Goal: Information Seeking & Learning: Learn about a topic

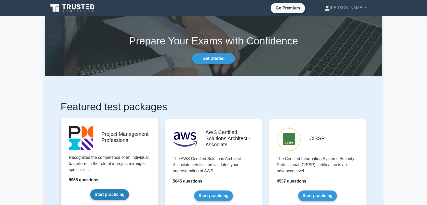
click at [116, 190] on link "Start practicing" at bounding box center [109, 194] width 38 height 11
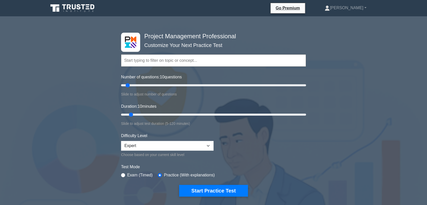
click at [133, 62] on input "text" at bounding box center [213, 60] width 185 height 12
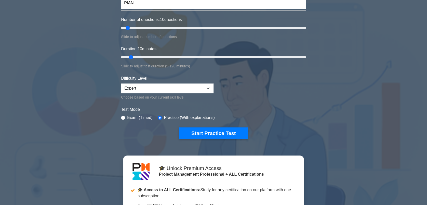
scroll to position [58, 0]
type input "PIAN"
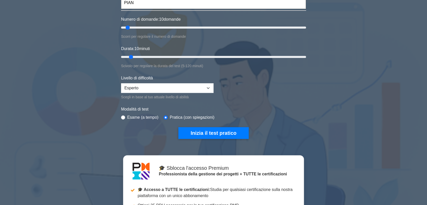
scroll to position [0, 0]
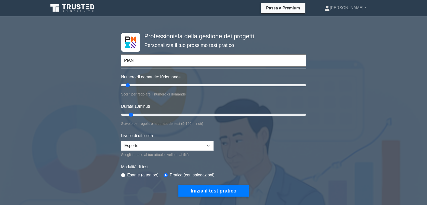
click at [145, 62] on input "PIAN" at bounding box center [213, 60] width 185 height 12
type input "55"
click at [170, 85] on input "Numero di domande: 10 domande" at bounding box center [213, 85] width 185 height 6
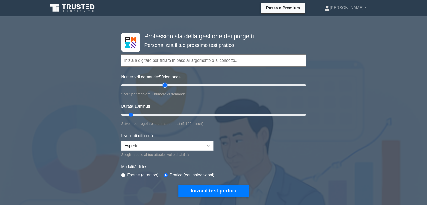
click at [164, 84] on input "Numero di domande: 50 domande" at bounding box center [213, 85] width 185 height 6
type input "60"
click at [173, 83] on input "Numero di domande: 60 domande" at bounding box center [213, 85] width 185 height 6
click at [173, 113] on input "Durata: 35 minuti" at bounding box center [213, 114] width 185 height 6
click at [185, 115] on input "Durata: 45 minuti" at bounding box center [213, 114] width 185 height 6
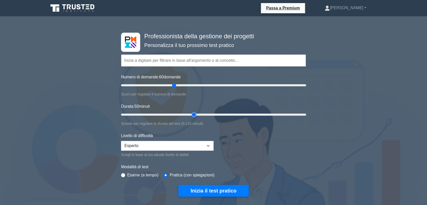
click at [195, 115] on input "Durata: 50 minuti" at bounding box center [213, 114] width 185 height 6
click at [205, 114] on input "Durata: 50 minuti" at bounding box center [213, 114] width 185 height 6
click at [210, 114] on input "Durata: 55 minuti" at bounding box center [213, 114] width 185 height 6
click at [215, 114] on input "Durata: 65 minuti" at bounding box center [213, 114] width 185 height 6
type input "70"
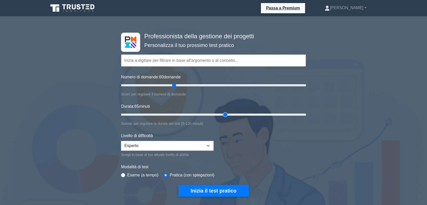
click at [222, 114] on input "Durata: 65 minuti" at bounding box center [213, 114] width 185 height 6
type input "30"
click at [147, 87] on input "Numero di domande: 30 domande" at bounding box center [213, 85] width 185 height 6
click at [157, 114] on input "Durata: 70 minuti" at bounding box center [213, 114] width 185 height 6
click at [163, 114] on input "Durata: 25 minuti" at bounding box center [213, 114] width 185 height 6
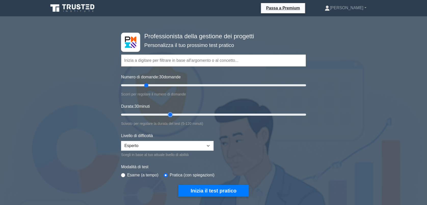
click at [168, 114] on input "Durata: 30 minuti" at bounding box center [213, 114] width 185 height 6
type input "40"
click at [178, 114] on input "Durata: 35 minuti" at bounding box center [213, 114] width 185 height 6
click at [205, 146] on select "Principiante Intermedio Esperto" at bounding box center [167, 146] width 92 height 10
click at [121, 141] on select "Principiante Intermedio Esperto" at bounding box center [167, 146] width 92 height 10
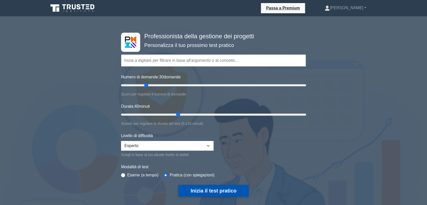
click at [212, 188] on button "Inizia il test pratico" at bounding box center [213, 190] width 70 height 12
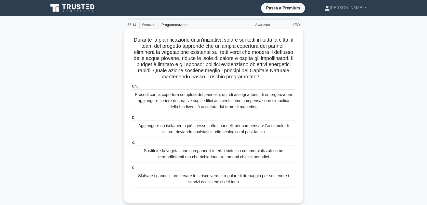
click at [196, 181] on div "Sfalsare i pannelli, preservare le strisce verdi e regolare il drenaggio per so…" at bounding box center [213, 178] width 165 height 17
click at [131, 169] on input "d. Sfalsare i pannelli, preservare le strisce verdi e regolare il drenaggio per…" at bounding box center [131, 167] width 0 height 3
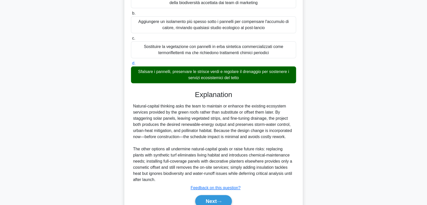
scroll to position [107, 0]
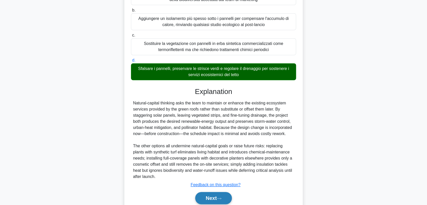
click at [216, 194] on button "Next" at bounding box center [213, 198] width 36 height 12
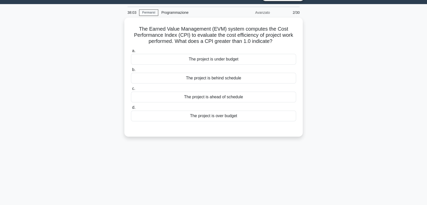
scroll to position [0, 0]
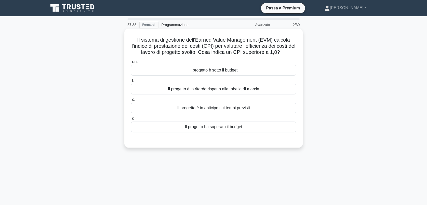
click at [211, 70] on div "Il progetto è sotto il budget" at bounding box center [213, 70] width 165 height 11
click at [131, 63] on input "un. Il progetto è sotto il budget" at bounding box center [131, 61] width 0 height 3
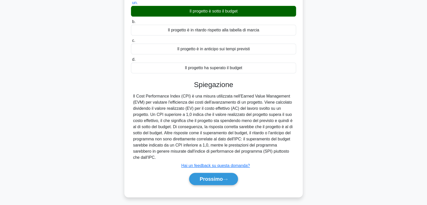
scroll to position [60, 0]
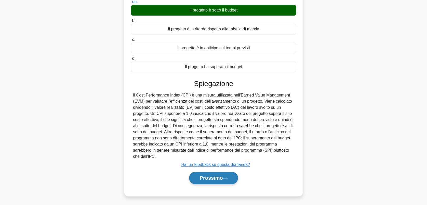
click at [220, 176] on font "Prossimo" at bounding box center [210, 178] width 23 height 6
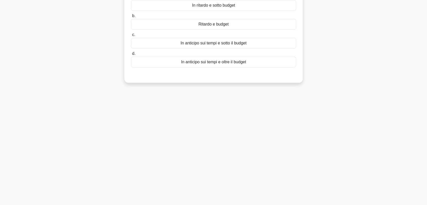
scroll to position [0, 0]
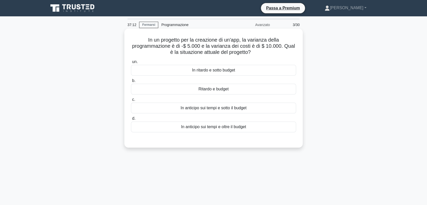
click at [218, 68] on div "In ritardo e sotto budget" at bounding box center [213, 70] width 165 height 11
click at [131, 63] on input "un. In ritardo e sotto budget" at bounding box center [131, 61] width 0 height 3
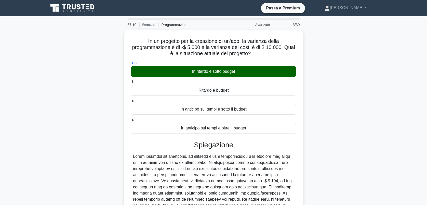
scroll to position [73, 0]
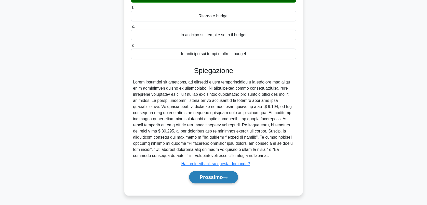
click at [226, 176] on icon at bounding box center [225, 177] width 5 height 3
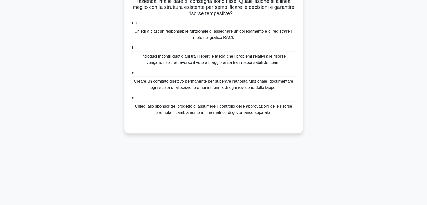
scroll to position [0, 0]
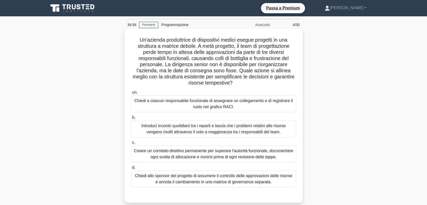
click at [203, 179] on div "Chiedi allo sponsor del progetto di assumere il controllo delle approvazioni de…" at bounding box center [213, 178] width 165 height 17
click at [131, 169] on input "d. Chiedi allo sponsor del progetto di assumere il controllo delle approvazioni…" at bounding box center [131, 167] width 0 height 3
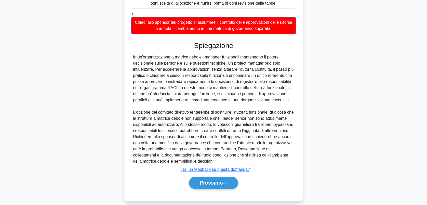
scroll to position [159, 0]
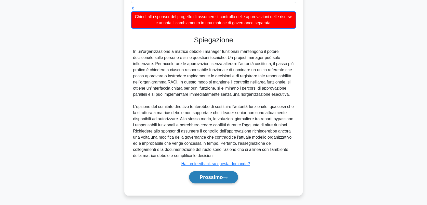
click at [216, 174] on font "Prossimo" at bounding box center [210, 177] width 23 height 6
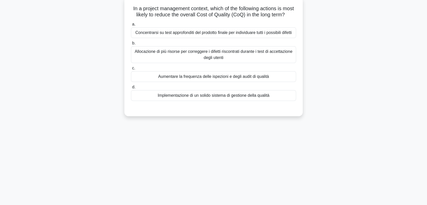
scroll to position [0, 0]
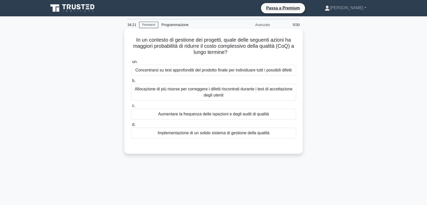
click at [201, 134] on div "Implementazione di un solido sistema di gestione della qualità" at bounding box center [213, 132] width 165 height 11
click at [131, 126] on input "d. Implementazione di un solido sistema di gestione della qualità" at bounding box center [131, 124] width 0 height 3
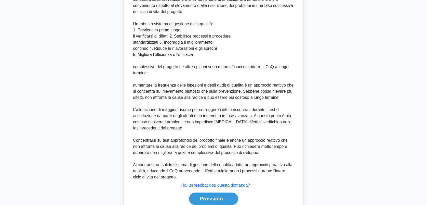
scroll to position [176, 0]
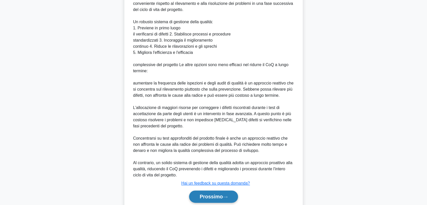
click at [208, 196] on font "Prossimo" at bounding box center [210, 196] width 23 height 6
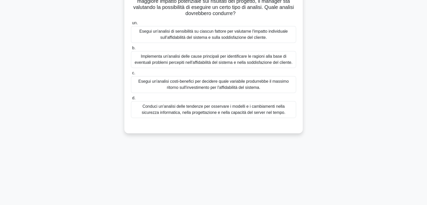
scroll to position [0, 0]
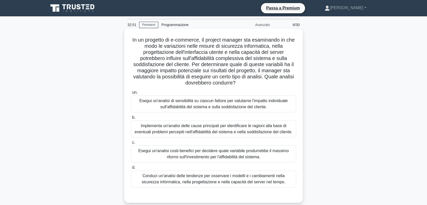
click at [215, 180] on div "Conduci un'analisi delle tendenze per osservare i modelli e i cambiamenti nella…" at bounding box center [213, 178] width 165 height 17
click at [131, 169] on input "d. Conduci un'analisi delle tendenze per osservare i modelli e i cambiamenti ne…" at bounding box center [131, 167] width 0 height 3
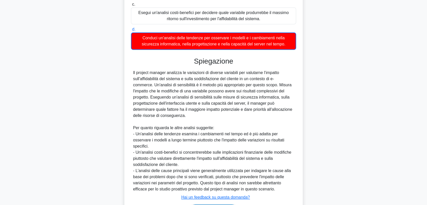
scroll to position [149, 0]
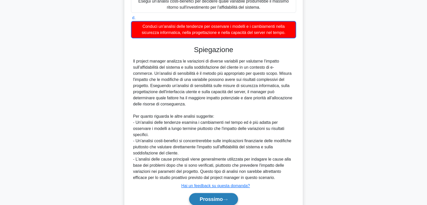
click at [223, 197] on font "Prossimo" at bounding box center [210, 199] width 23 height 6
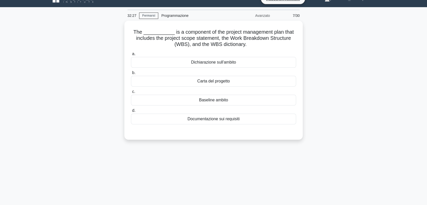
scroll to position [0, 0]
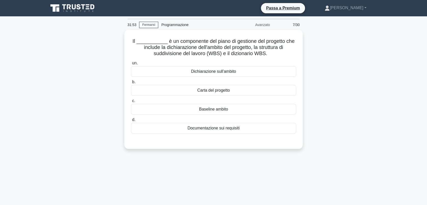
click at [364, 63] on div "Il ___________ è un componente del piano di gestione del progetto che include l…" at bounding box center [213, 92] width 336 height 125
click at [367, 68] on div "Il ___________ è un componente del piano di gestione del progetto che include l…" at bounding box center [213, 92] width 336 height 125
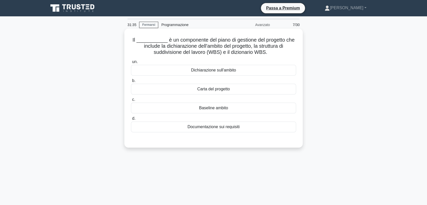
click at [222, 107] on div "Baseline ambito" at bounding box center [213, 107] width 165 height 11
click at [131, 101] on input "c. Baseline ambito" at bounding box center [131, 99] width 0 height 3
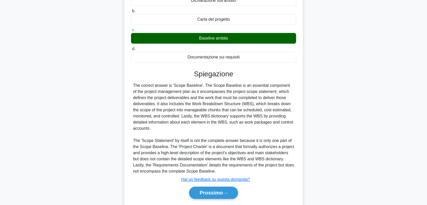
scroll to position [85, 0]
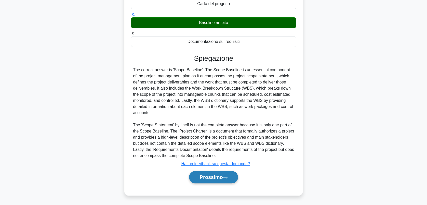
click at [224, 173] on button "Prossimo" at bounding box center [213, 177] width 49 height 12
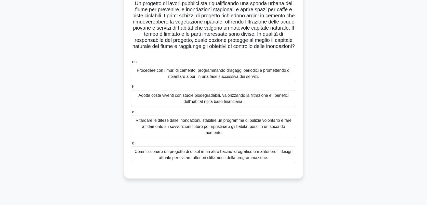
scroll to position [38, 0]
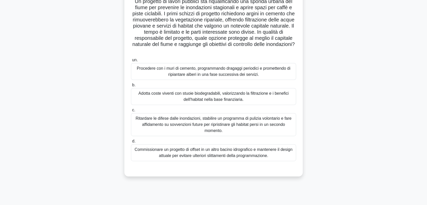
click at [235, 101] on div "Adotta coste viventi con stuoie biodegradabili, valorizzando la filtrazione e i…" at bounding box center [213, 96] width 165 height 17
click at [131, 87] on input "b. Adotta coste viventi con stuoie biodegradabili, valorizzando la filtrazione …" at bounding box center [131, 84] width 0 height 3
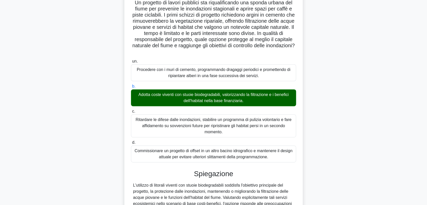
scroll to position [158, 0]
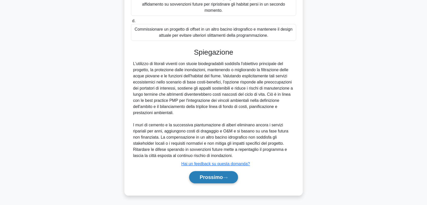
click at [225, 177] on icon at bounding box center [225, 177] width 5 height 3
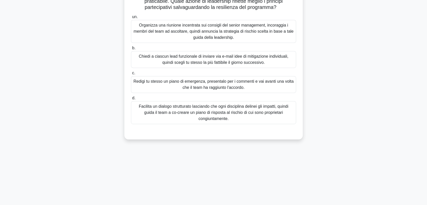
scroll to position [0, 0]
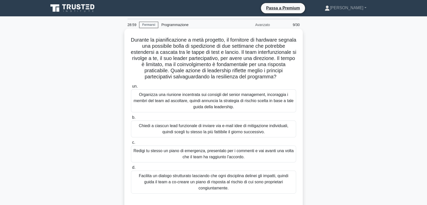
click at [230, 184] on div "Facilita un dialogo strutturato lasciando che ogni disciplina delinei gli impat…" at bounding box center [213, 181] width 165 height 23
click at [131, 169] on input "d. Facilita un dialogo strutturato lasciando che ogni disciplina delinei gli im…" at bounding box center [131, 167] width 0 height 3
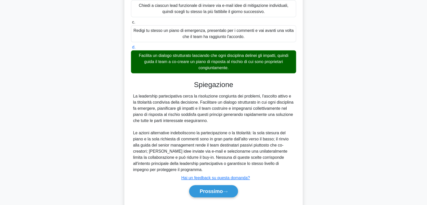
scroll to position [128, 0]
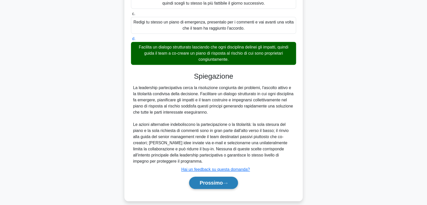
click at [214, 180] on font "Prossimo" at bounding box center [210, 183] width 23 height 6
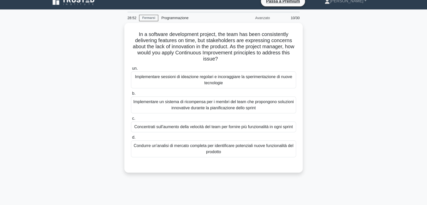
scroll to position [0, 0]
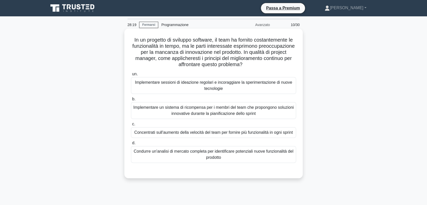
click at [205, 89] on div "Implementare sessioni di ideazione regolari e incoraggiare la sperimentazione d…" at bounding box center [213, 85] width 165 height 17
click at [131, 76] on input "un. Implementare sessioni di ideazione regolari e incoraggiare la sperimentazio…" at bounding box center [131, 73] width 0 height 3
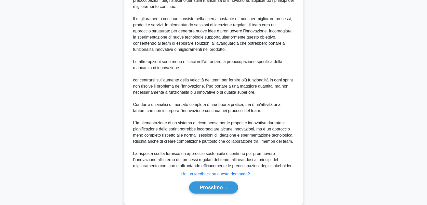
scroll to position [214, 0]
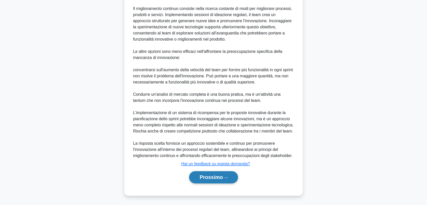
click at [217, 175] on font "Prossimo" at bounding box center [210, 177] width 23 height 6
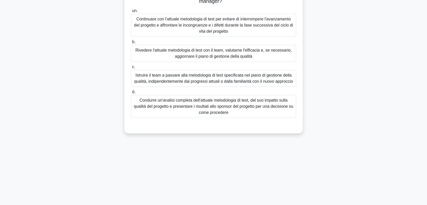
scroll to position [0, 0]
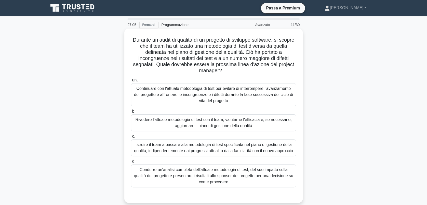
click at [185, 149] on div "Istruire il team a passare alla metodologia di test specificata nel piano di ge…" at bounding box center [213, 147] width 165 height 17
click at [131, 138] on input "c. Istruire il team a passare alla metodologia di test specificata nel piano di…" at bounding box center [131, 136] width 0 height 3
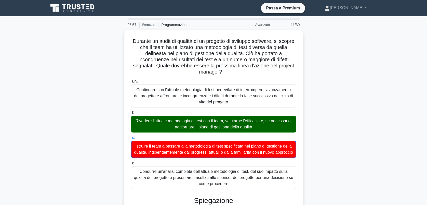
scroll to position [165, 0]
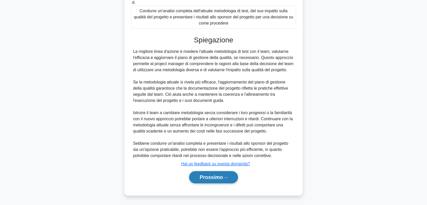
click at [214, 174] on font "Prossimo" at bounding box center [210, 177] width 23 height 6
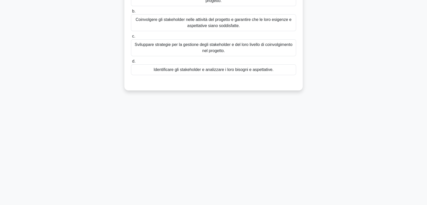
scroll to position [0, 0]
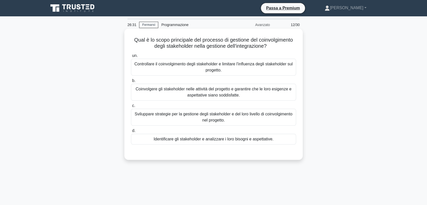
click at [256, 94] on div "Coinvolgere gli stakeholder nelle attività del progetto e garantire che le loro…" at bounding box center [213, 92] width 165 height 17
click at [131, 82] on input "b. Coinvolgere gli stakeholder nelle attività del progetto e garantire che le l…" at bounding box center [131, 80] width 0 height 3
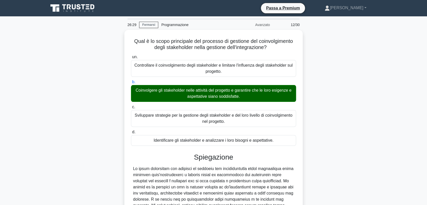
scroll to position [85, 0]
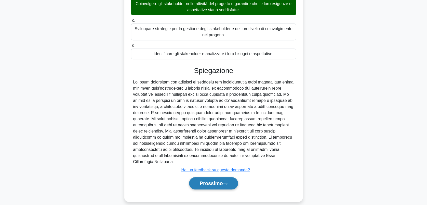
click at [227, 182] on icon at bounding box center [225, 183] width 5 height 3
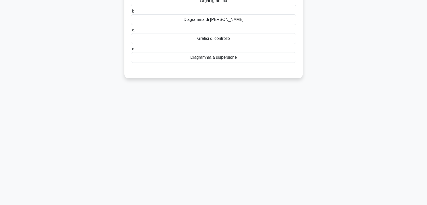
scroll to position [0, 0]
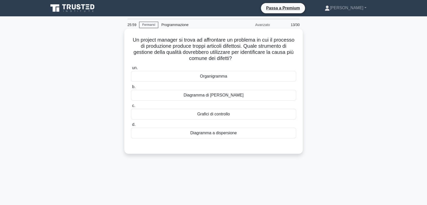
click at [227, 97] on div "Diagramma di Pareto" at bounding box center [213, 95] width 165 height 11
click at [131, 88] on input "b. Diagramma di Pareto" at bounding box center [131, 86] width 0 height 3
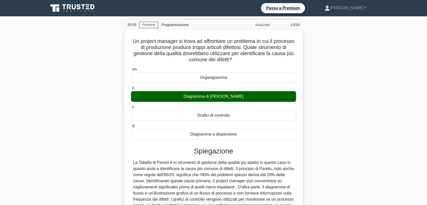
scroll to position [71, 0]
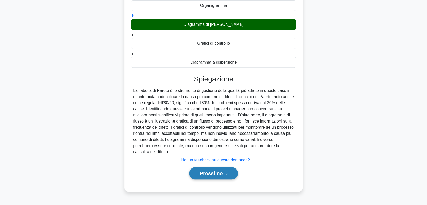
click at [213, 169] on button "Prossimo" at bounding box center [213, 173] width 49 height 12
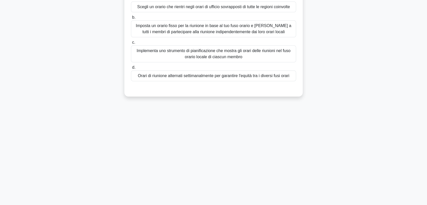
scroll to position [0, 0]
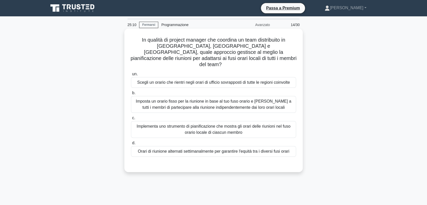
click at [266, 77] on div "Scegli un orario che rientri negli orari di ufficio sovrapposti di tutte le reg…" at bounding box center [213, 82] width 165 height 11
click at [131, 76] on input "un. Scegli un orario che rientri negli orari di ufficio sovrapposti di tutte le…" at bounding box center [131, 73] width 0 height 3
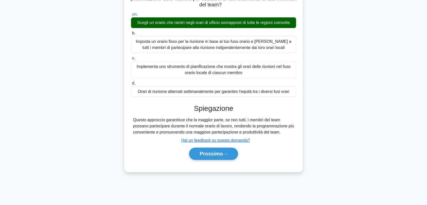
scroll to position [71, 0]
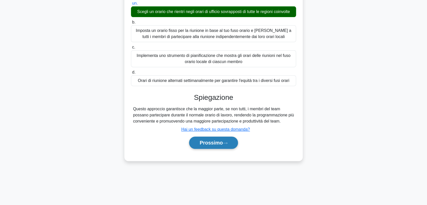
click at [209, 140] on font "Prossimo" at bounding box center [210, 143] width 23 height 6
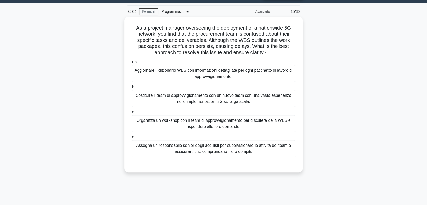
scroll to position [0, 0]
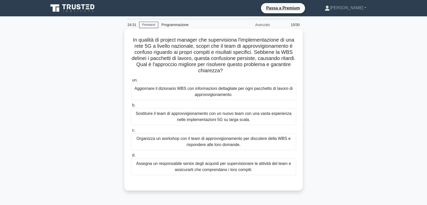
click at [234, 143] on div "Organizza un workshop con il team di approvvigionamento per discutere della WBS…" at bounding box center [213, 141] width 165 height 17
click at [131, 132] on input "c. Organizza un workshop con il team di approvvigionamento per discutere della …" at bounding box center [131, 129] width 0 height 3
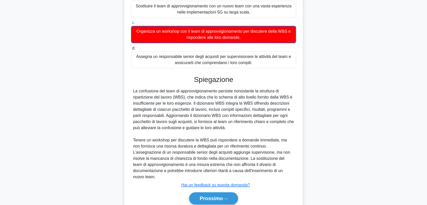
scroll to position [113, 0]
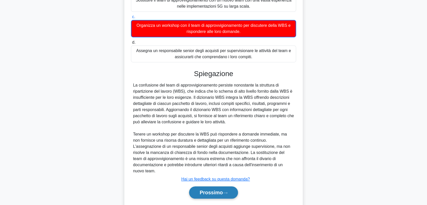
click at [221, 189] on font "Prossimo" at bounding box center [210, 192] width 23 height 6
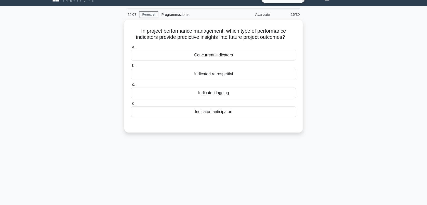
scroll to position [0, 0]
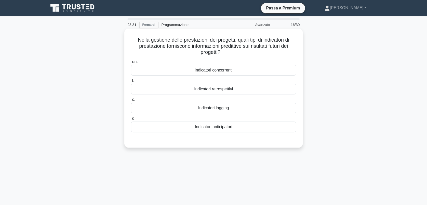
click at [227, 88] on div "Indicatori retrospettivi" at bounding box center [213, 89] width 165 height 11
click at [131, 82] on input "b. Indicatori retrospettivi" at bounding box center [131, 80] width 0 height 3
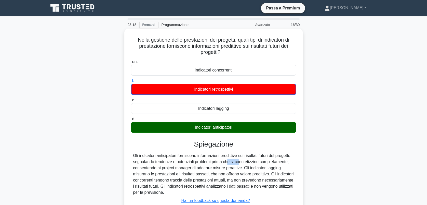
drag, startPoint x: 243, startPoint y: 159, endPoint x: 255, endPoint y: 161, distance: 12.9
click at [255, 161] on div "Gli indicatori anticipatori forniscono informazioni predittive sui risultati fu…" at bounding box center [213, 173] width 161 height 43
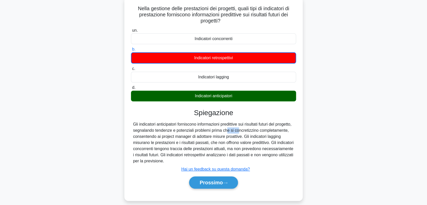
scroll to position [41, 0]
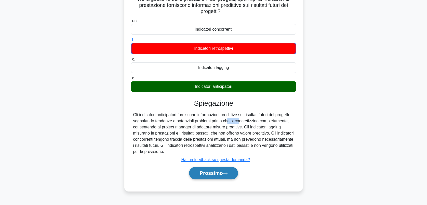
click at [211, 170] on font "Prossimo" at bounding box center [210, 173] width 23 height 6
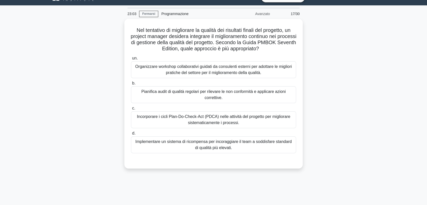
scroll to position [0, 0]
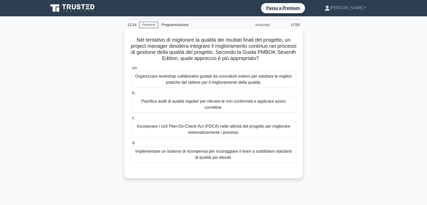
click at [254, 131] on div "Incorporare i cicli Plan-Do-Check-Act (PDCA) nelle attività del progetto per mi…" at bounding box center [213, 129] width 165 height 17
click at [131, 119] on input "c. Incorporare i cicli Plan-Do-Check-Act (PDCA) nelle attività del progetto per…" at bounding box center [131, 117] width 0 height 3
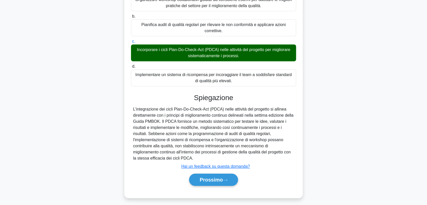
scroll to position [79, 0]
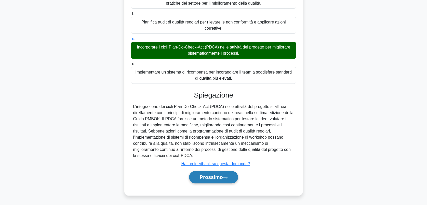
click at [212, 175] on font "Prossimo" at bounding box center [210, 177] width 23 height 6
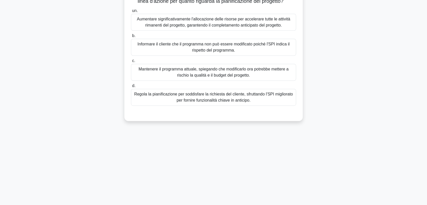
scroll to position [0, 0]
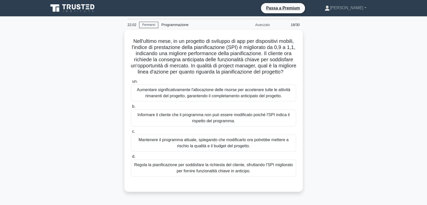
click at [395, 34] on main "22:02 Fermarsi Programmazione Avanzato 18/30 Nell'ultimo mese, in un progetto d…" at bounding box center [213, 145] width 427 height 259
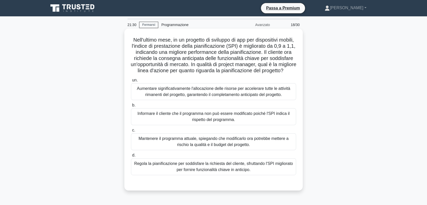
click at [234, 175] on div "Regola la pianificazione per soddisfare la richiesta del cliente, sfruttando l'…" at bounding box center [213, 166] width 165 height 17
click at [131, 157] on input "d. Regola la pianificazione per soddisfare la richiesta del cliente, sfruttando…" at bounding box center [131, 154] width 0 height 3
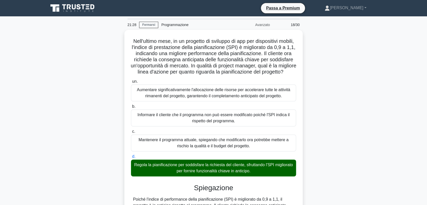
scroll to position [91, 0]
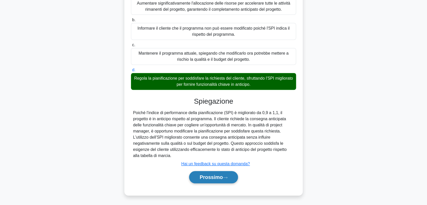
click at [217, 175] on font "Prossimo" at bounding box center [210, 177] width 23 height 6
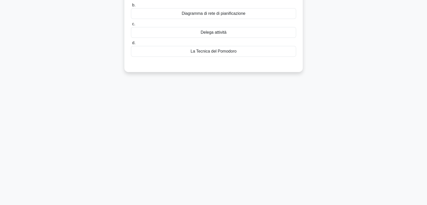
scroll to position [0, 0]
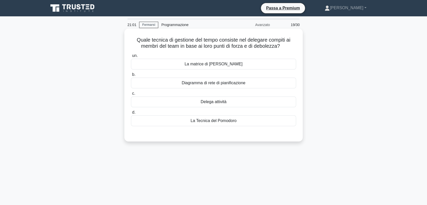
click at [220, 84] on div "Diagramma di rete di pianificazione" at bounding box center [213, 82] width 165 height 11
click at [131, 76] on input "b. Diagramma di rete di pianificazione" at bounding box center [131, 74] width 0 height 3
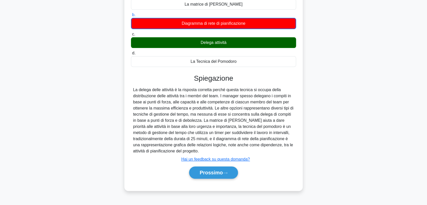
scroll to position [71, 0]
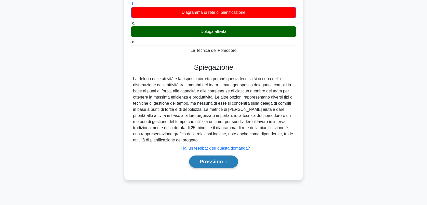
click at [213, 162] on font "Prossimo" at bounding box center [210, 161] width 23 height 6
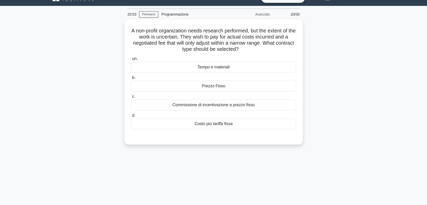
scroll to position [0, 0]
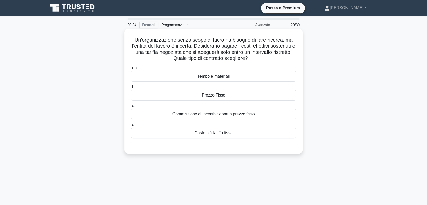
click at [222, 80] on div "Tempo e materiali" at bounding box center [213, 76] width 165 height 11
click at [131, 70] on input "un. Tempo e materiali" at bounding box center [131, 67] width 0 height 3
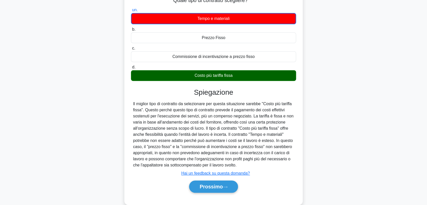
scroll to position [71, 0]
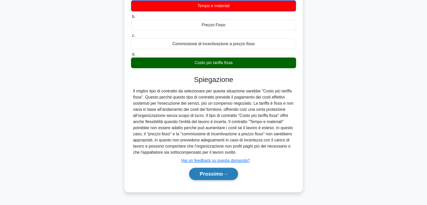
click at [222, 177] on button "Prossimo" at bounding box center [213, 173] width 49 height 12
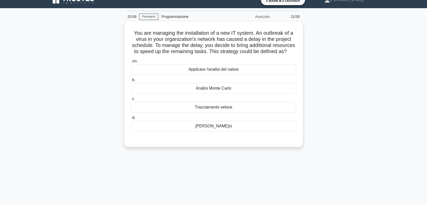
scroll to position [0, 0]
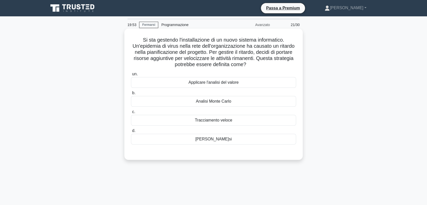
click at [214, 135] on div "Schiantarsi" at bounding box center [213, 139] width 165 height 11
click at [131, 132] on input "d. Schiantarsi" at bounding box center [131, 130] width 0 height 3
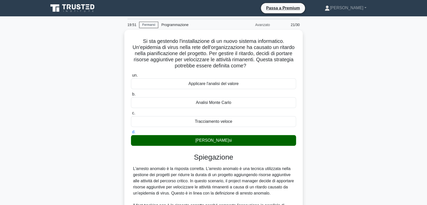
scroll to position [110, 0]
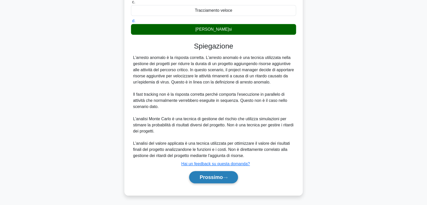
click at [229, 175] on button "Prossimo" at bounding box center [213, 177] width 49 height 12
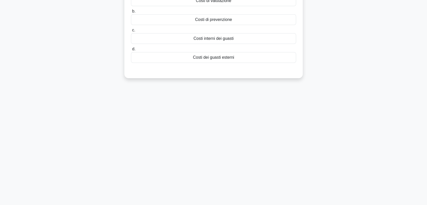
scroll to position [0, 0]
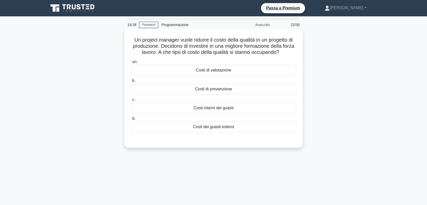
click at [218, 88] on div "Costi di prevenzione" at bounding box center [213, 89] width 165 height 11
click at [131, 82] on input "b. Costi di prevenzione" at bounding box center [131, 80] width 0 height 3
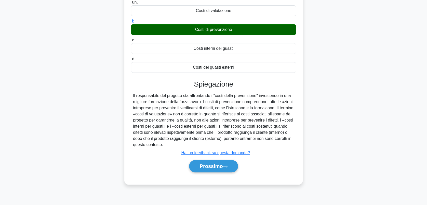
scroll to position [71, 0]
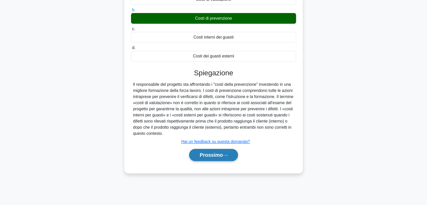
click at [220, 156] on font "Prossimo" at bounding box center [210, 155] width 23 height 6
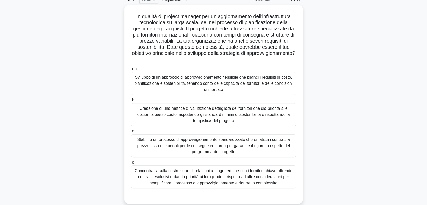
scroll to position [23, 0]
click at [283, 80] on div "Sviluppo di un approccio di approvvigionamento flessibile che bilanci i requisi…" at bounding box center [213, 83] width 165 height 23
click at [131, 71] on input "un. Sviluppo di un approccio di approvvigionamento flessibile che bilanci i req…" at bounding box center [131, 69] width 0 height 3
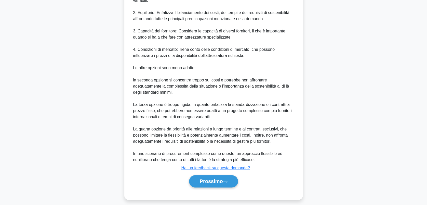
scroll to position [293, 0]
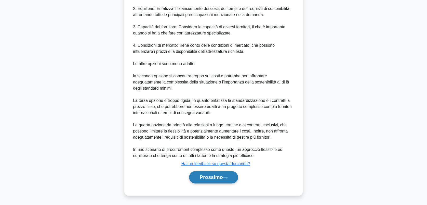
click at [220, 181] on button "Prossimo" at bounding box center [213, 177] width 49 height 12
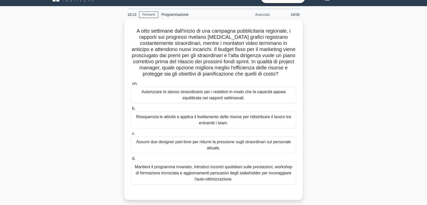
scroll to position [0, 0]
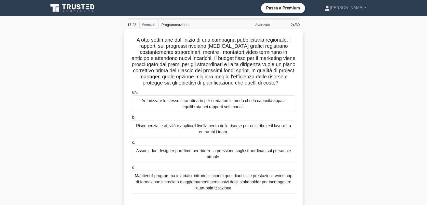
click at [241, 137] on div "Risequenzia le attività e applica il livellamento delle risorse per ridistribui…" at bounding box center [213, 128] width 165 height 17
click at [131, 119] on input "b. Risequenzia le attività e applica il livellamento delle risorse per ridistri…" at bounding box center [131, 117] width 0 height 3
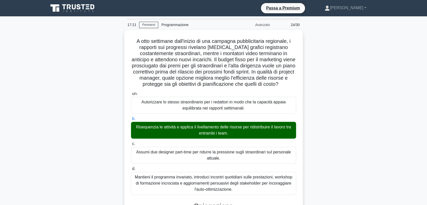
scroll to position [177, 0]
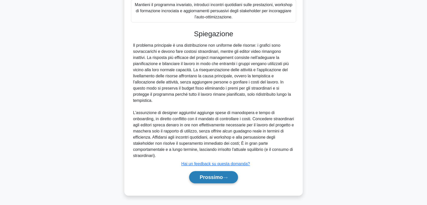
click at [217, 179] on font "Prossimo" at bounding box center [210, 177] width 23 height 6
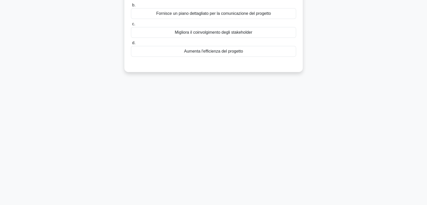
scroll to position [0, 0]
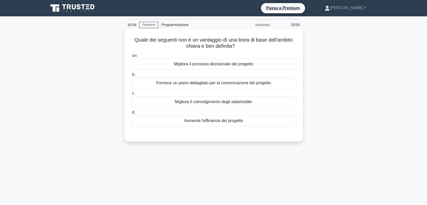
click at [264, 82] on div "Fornisce un piano dettagliato per la comunicazione del progetto" at bounding box center [213, 82] width 165 height 11
click at [131, 76] on input "b. Fornisce un piano dettagliato per la comunicazione del progetto" at bounding box center [131, 74] width 0 height 3
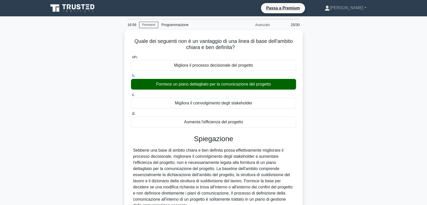
scroll to position [71, 0]
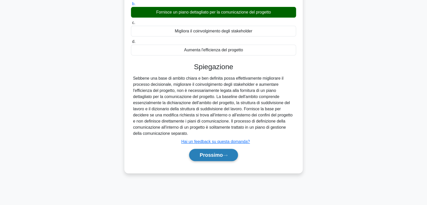
click at [227, 157] on button "Prossimo" at bounding box center [213, 155] width 49 height 12
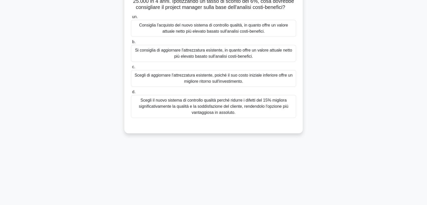
scroll to position [0, 0]
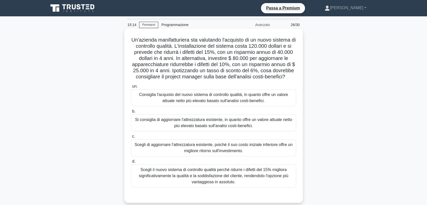
click at [260, 46] on font "Un'azienda manifatturiera sta valutando l'acquisto di un nuovo sistema di contr…" at bounding box center [213, 58] width 164 height 42
click at [237, 182] on div "Scegli il nuovo sistema di controllo qualità perché ridurre i difetti del 15% m…" at bounding box center [213, 175] width 165 height 23
click at [131, 163] on input "d. Scegli il nuovo sistema di controllo qualità perché ridurre i difetti del 15…" at bounding box center [131, 160] width 0 height 3
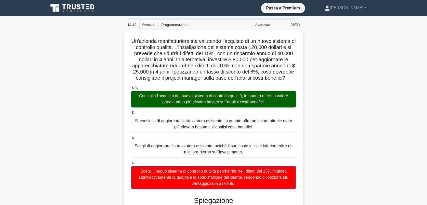
drag, startPoint x: 432, startPoint y: 101, endPoint x: 408, endPoint y: 66, distance: 42.3
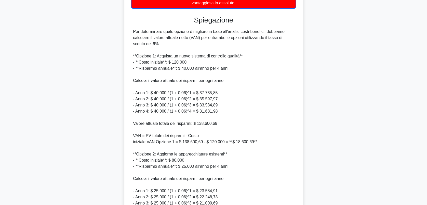
drag, startPoint x: 218, startPoint y: 130, endPoint x: 195, endPoint y: 133, distance: 23.0
drag, startPoint x: 195, startPoint y: 133, endPoint x: 198, endPoint y: 148, distance: 15.2
click at [198, 148] on div "Per determinare quale opzione è migliore in base all'analisi costi-benefici, do…" at bounding box center [213, 148] width 161 height 238
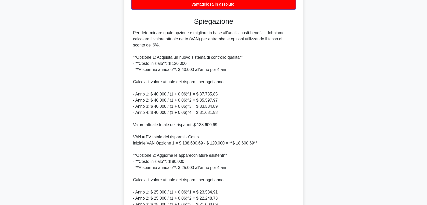
drag, startPoint x: 429, startPoint y: 118, endPoint x: 427, endPoint y: 171, distance: 52.5
click at [427, 171] on html "Go Premium Marilena" at bounding box center [213, 67] width 427 height 492
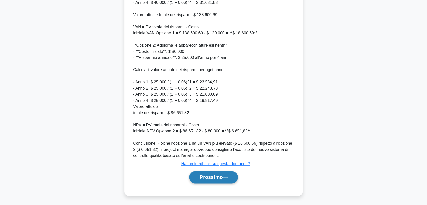
click at [217, 176] on font "Prossimo" at bounding box center [210, 177] width 23 height 6
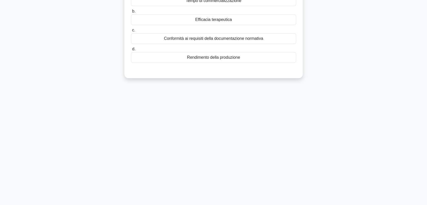
scroll to position [0, 0]
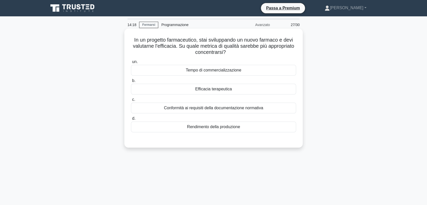
click at [163, 41] on font "In un progetto farmaceutico, stai sviluppando un nuovo farmaco e devi valutarne…" at bounding box center [213, 46] width 161 height 18
click at [217, 107] on div "Conformità ai requisiti della documentazione normativa" at bounding box center [213, 107] width 165 height 11
click at [131, 101] on input "c. Conformità ai requisiti della documentazione normativa" at bounding box center [131, 99] width 0 height 3
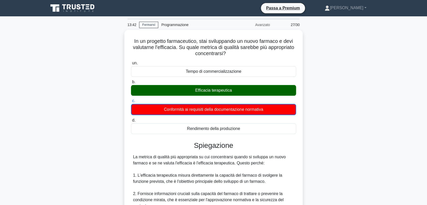
scroll to position [171, 0]
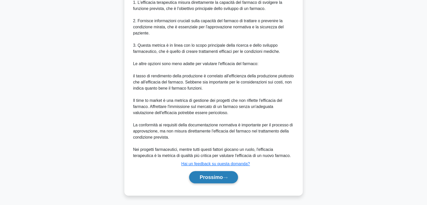
click at [217, 173] on button "Prossimo" at bounding box center [213, 177] width 49 height 12
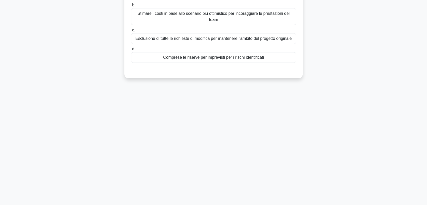
scroll to position [0, 0]
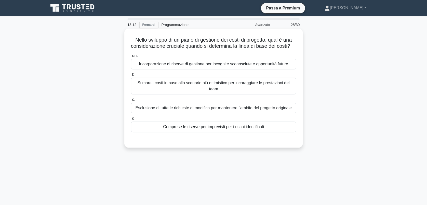
click at [206, 132] on div "Comprese le riserve per imprevisti per i rischi identificati" at bounding box center [213, 126] width 165 height 11
click at [131, 120] on input "d. Comprese le riserve per imprevisti per i rischi identificati" at bounding box center [131, 118] width 0 height 3
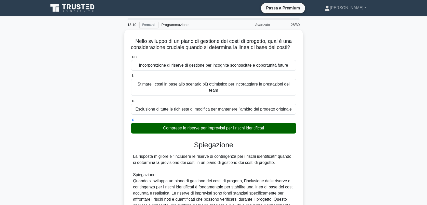
scroll to position [146, 0]
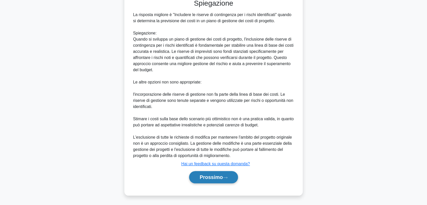
click at [210, 176] on font "Prossimo" at bounding box center [210, 177] width 23 height 6
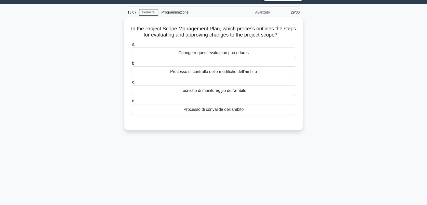
scroll to position [0, 0]
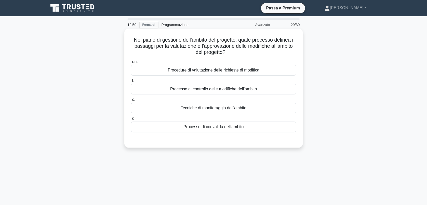
click at [212, 90] on div "Processo di controllo delle modifiche dell'ambito" at bounding box center [213, 89] width 165 height 11
click at [131, 82] on input "b. Processo di controllo delle modifiche dell'ambito" at bounding box center [131, 80] width 0 height 3
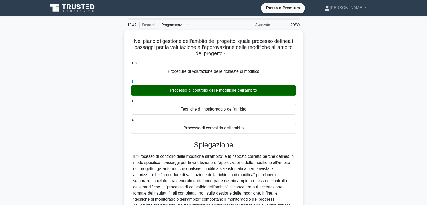
scroll to position [71, 0]
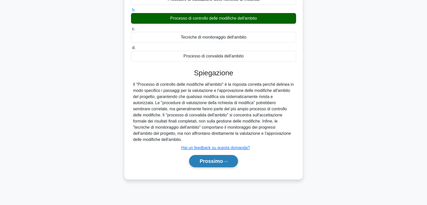
click at [225, 157] on button "Prossimo" at bounding box center [213, 161] width 49 height 12
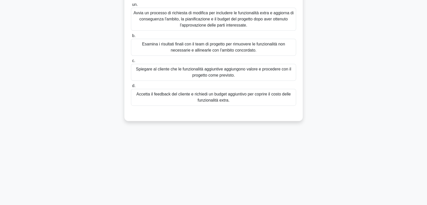
scroll to position [0, 0]
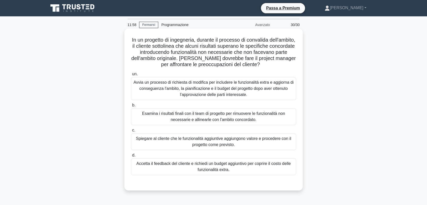
click at [214, 118] on div "Esamina i risultati finali con il team di progetto per rimuovere le funzionalit…" at bounding box center [213, 116] width 165 height 17
click at [131, 107] on input "b. Esamina i risultati finali con il team di progetto per rimuovere le funziona…" at bounding box center [131, 104] width 0 height 3
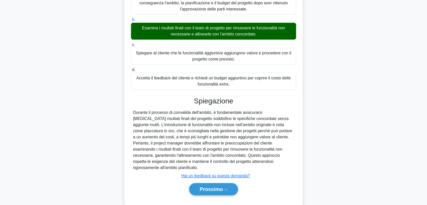
scroll to position [91, 0]
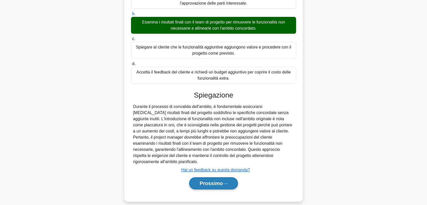
click at [218, 177] on button "Prossimo" at bounding box center [213, 183] width 49 height 12
click at [216, 180] on font "Prossimo" at bounding box center [210, 183] width 23 height 6
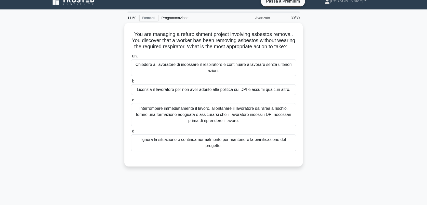
scroll to position [6, 0]
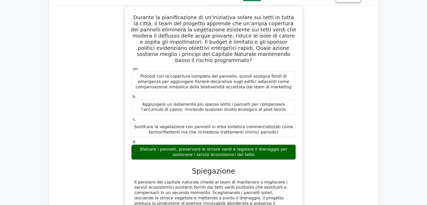
scroll to position [891, 0]
